Goal: Task Accomplishment & Management: Manage account settings

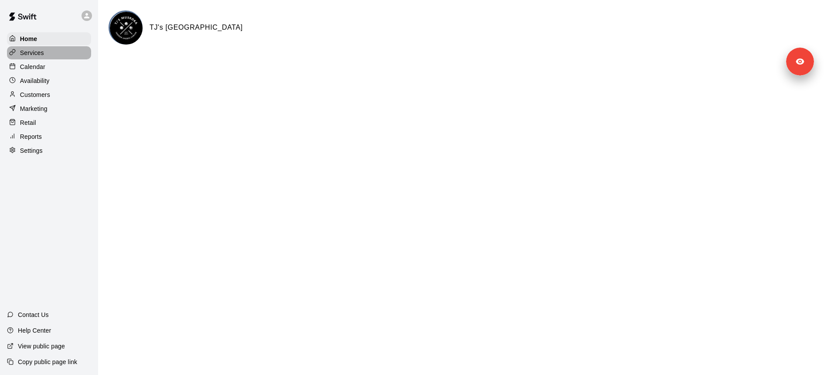
click at [69, 54] on div "Services" at bounding box center [49, 52] width 84 height 13
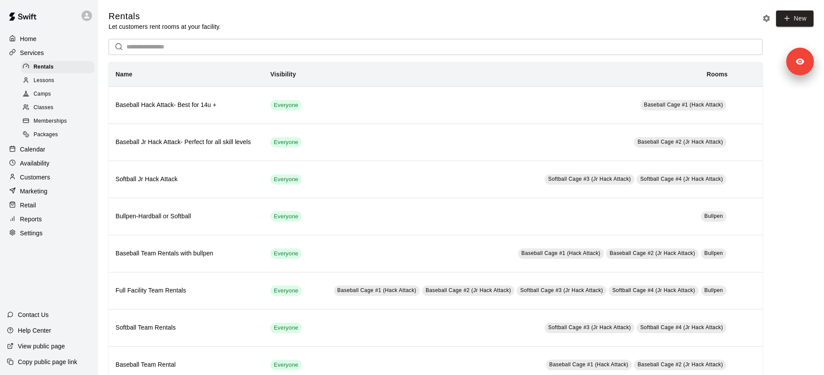
click at [61, 81] on div "Lessons" at bounding box center [58, 81] width 74 height 12
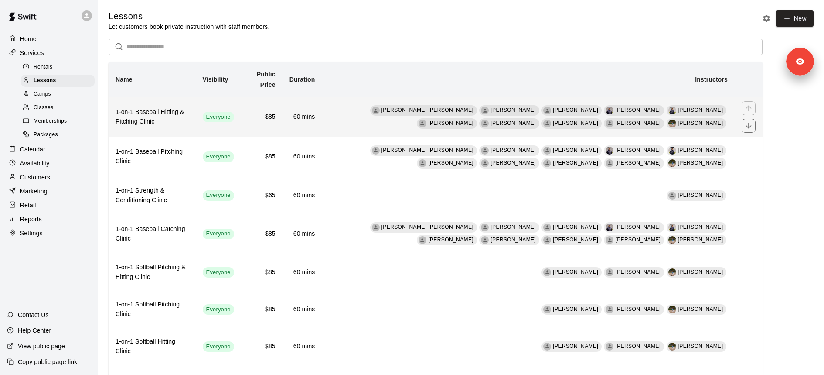
click at [229, 122] on div "Everyone" at bounding box center [218, 117] width 31 height 10
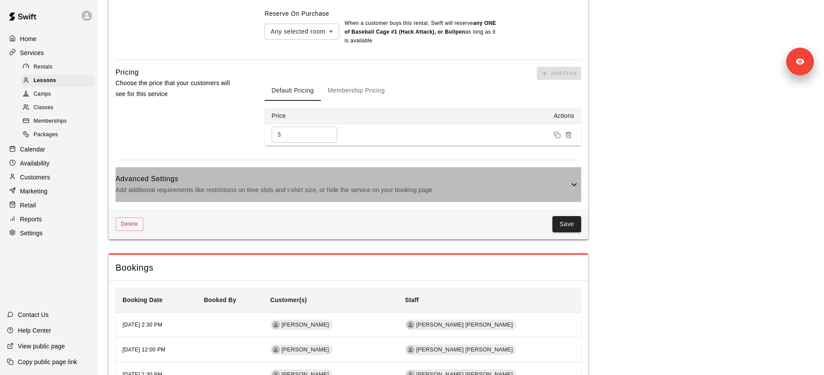
click at [356, 167] on div "Advanced Settings Add additional requirements like restrictions on time slots a…" at bounding box center [349, 184] width 466 height 34
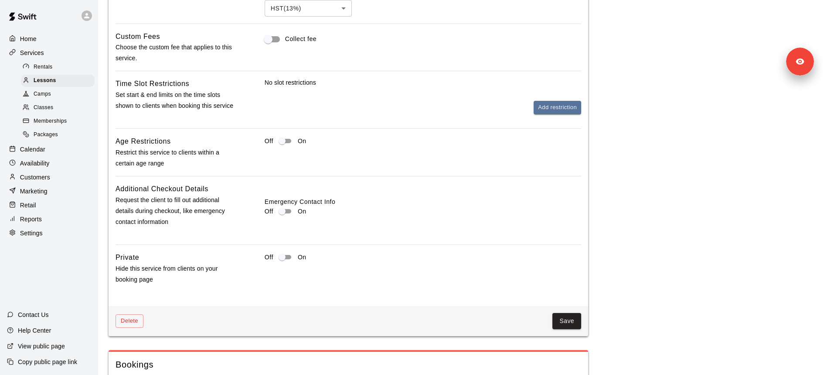
scroll to position [950, 0]
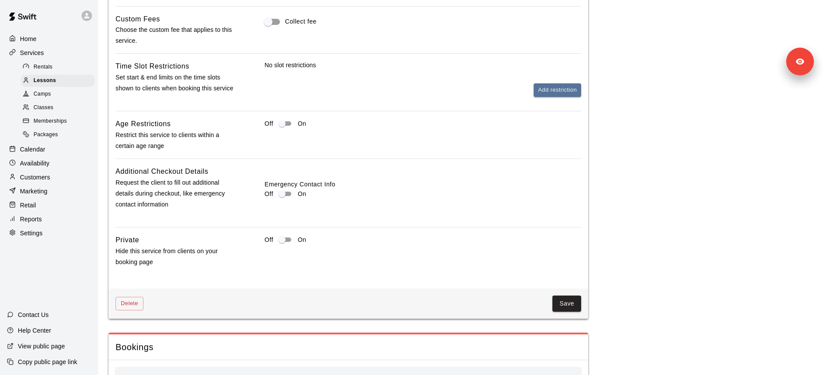
click at [550, 61] on div "No slot restrictions Add restriction" at bounding box center [423, 79] width 317 height 36
click at [550, 65] on div "No slot restrictions Add restriction" at bounding box center [423, 79] width 317 height 36
click at [549, 83] on button "Add restriction" at bounding box center [558, 90] width 48 height 14
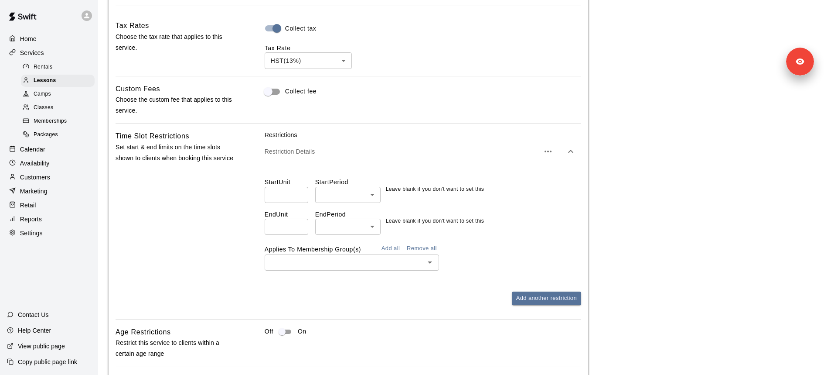
scroll to position [868, 0]
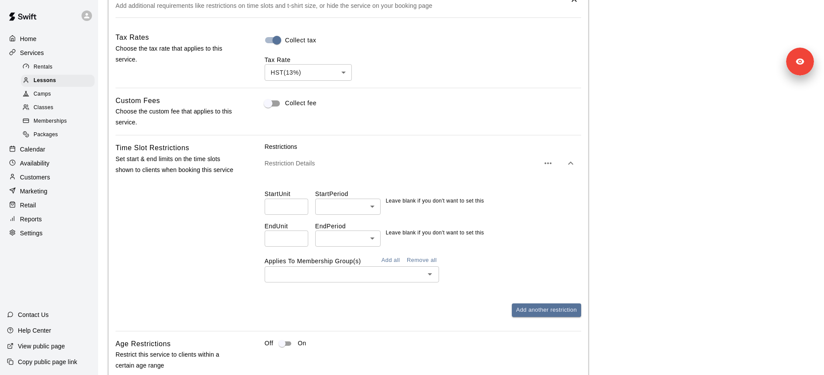
click at [273, 198] on input "number" at bounding box center [287, 206] width 44 height 16
type input "**"
click at [329, 242] on li "hours" at bounding box center [347, 236] width 65 height 14
type input "*****"
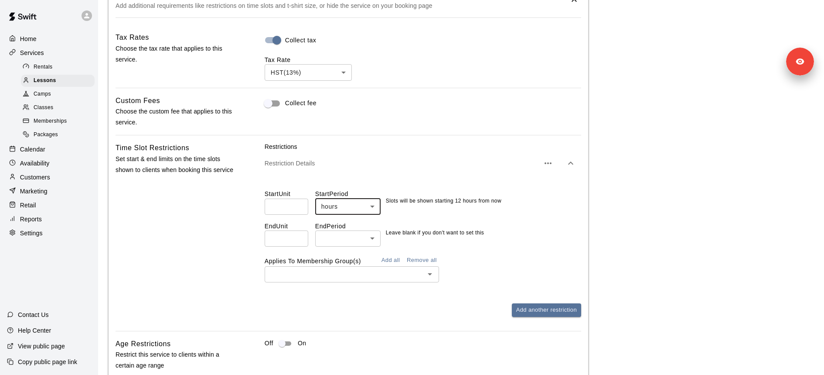
click at [315, 266] on div "​" at bounding box center [352, 274] width 174 height 16
click at [398, 253] on button "Add all" at bounding box center [391, 260] width 28 height 14
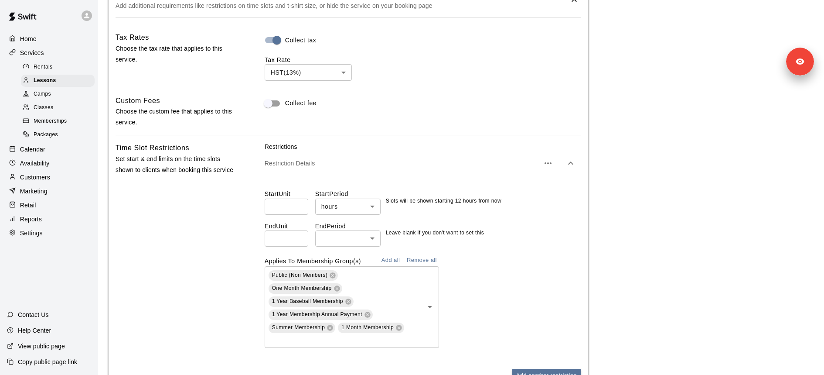
click at [506, 253] on div "Applies To Membership Group(s) Add all Remove all Public (Non Members) One Mont…" at bounding box center [423, 300] width 317 height 94
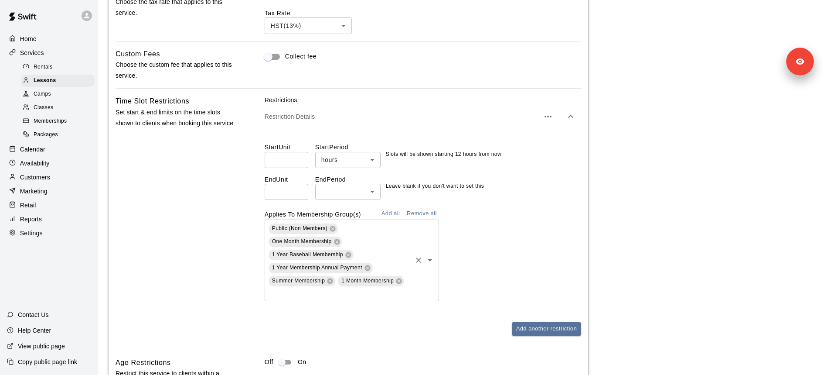
scroll to position [922, 0]
